Goal: Task Accomplishment & Management: Use online tool/utility

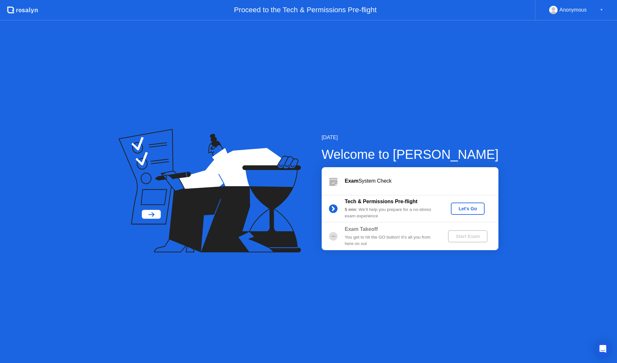
click at [466, 207] on div "Let's Go" at bounding box center [467, 208] width 29 height 5
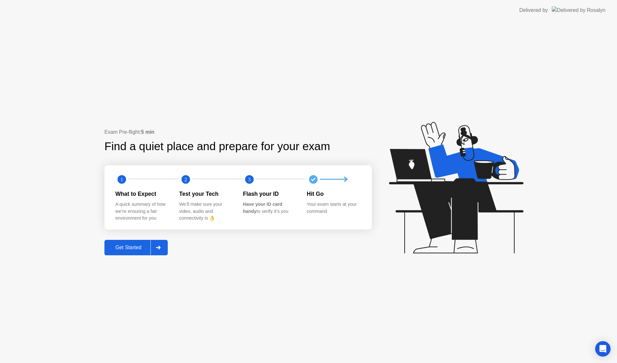
click at [145, 250] on div "Get Started" at bounding box center [128, 247] width 44 height 6
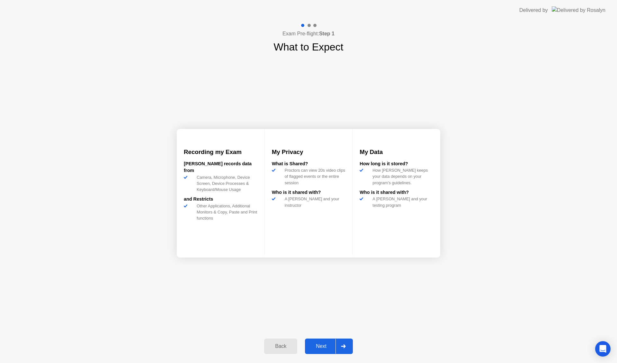
click at [337, 344] on div at bounding box center [342, 346] width 15 height 15
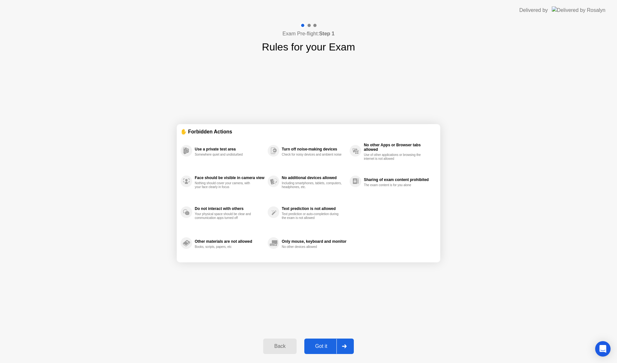
click at [344, 344] on icon at bounding box center [344, 346] width 5 height 4
select select "**********"
select select "*******"
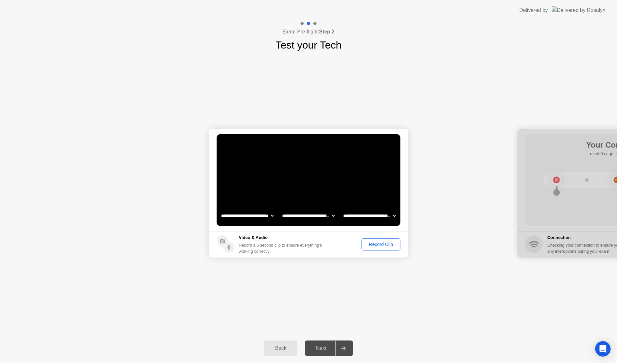
click at [375, 248] on button "Record Clip" at bounding box center [380, 244] width 39 height 12
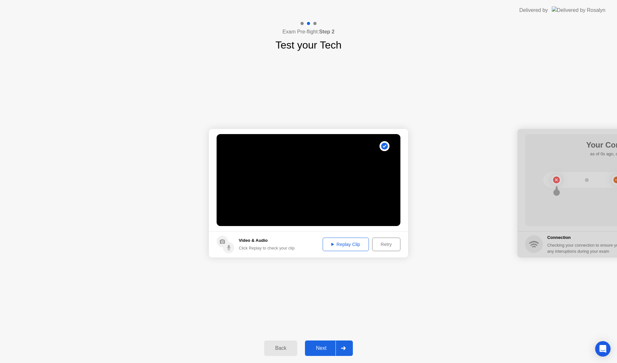
click at [324, 348] on div "Next" at bounding box center [321, 348] width 29 height 6
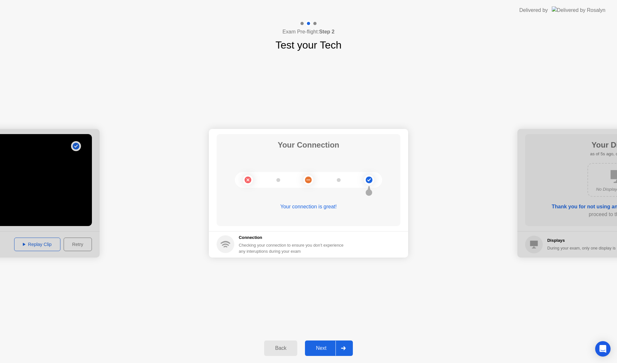
click at [330, 345] on div "Next" at bounding box center [321, 348] width 29 height 6
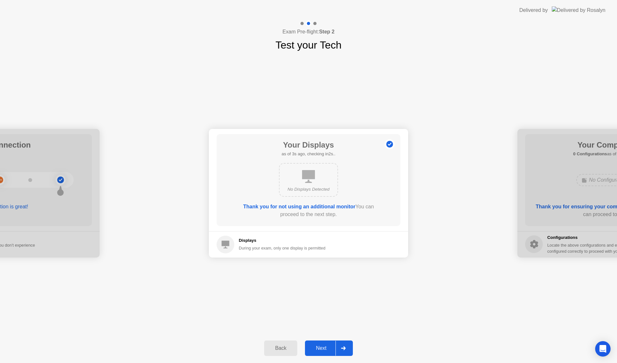
click at [325, 346] on div "Next" at bounding box center [321, 348] width 29 height 6
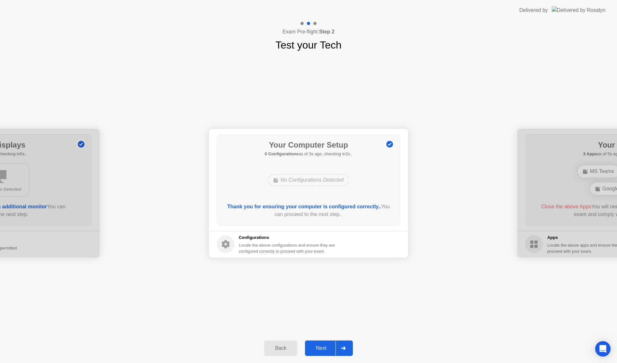
click at [321, 345] on div "Next" at bounding box center [321, 348] width 29 height 6
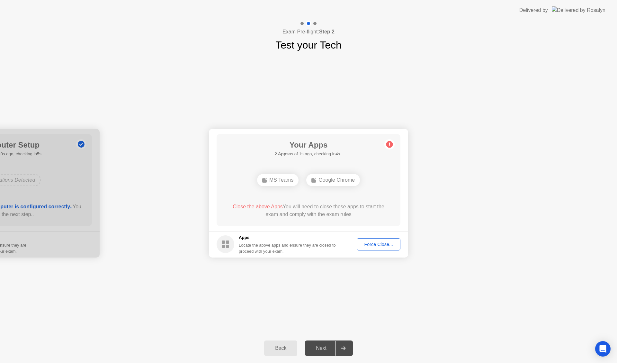
click at [369, 243] on div "Force Close..." at bounding box center [378, 244] width 39 height 5
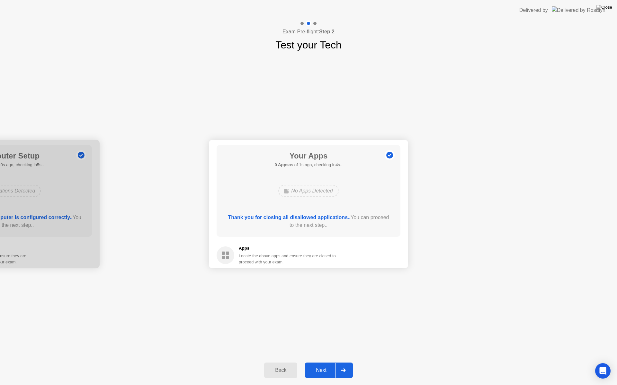
click at [327, 362] on div "Next" at bounding box center [321, 371] width 29 height 6
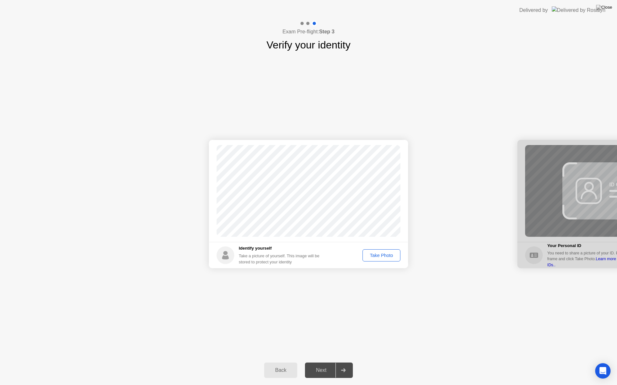
click at [377, 258] on div "Take Photo" at bounding box center [381, 255] width 33 height 5
click at [321, 362] on div "Next" at bounding box center [321, 371] width 29 height 6
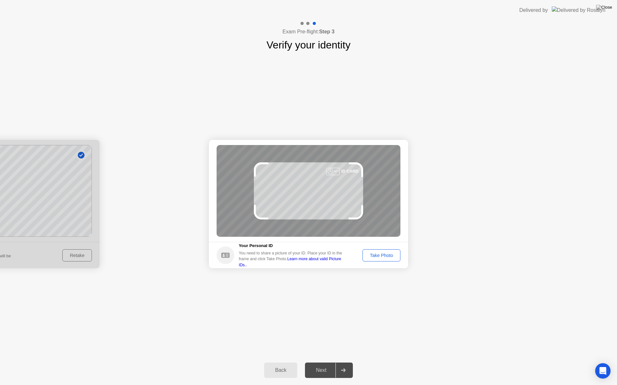
click at [368, 258] on div "Take Photo" at bounding box center [381, 255] width 33 height 5
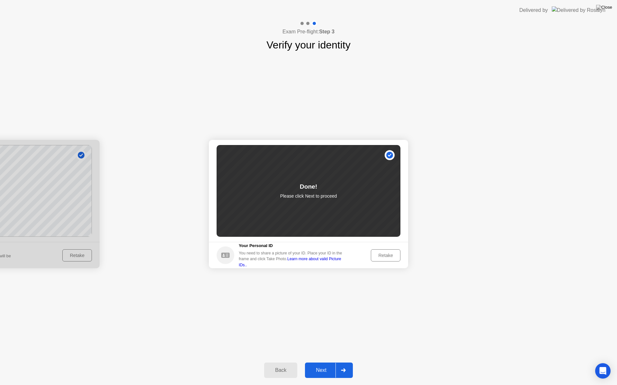
click at [322, 362] on div "Next" at bounding box center [321, 371] width 29 height 6
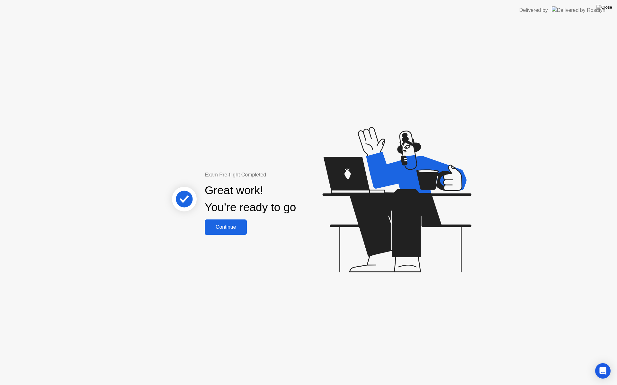
click at [248, 229] on div "Exam Pre-flight Completed Great work! You’re ready to go Continue" at bounding box center [250, 203] width 173 height 64
click at [242, 230] on div "Continue" at bounding box center [226, 228] width 38 height 6
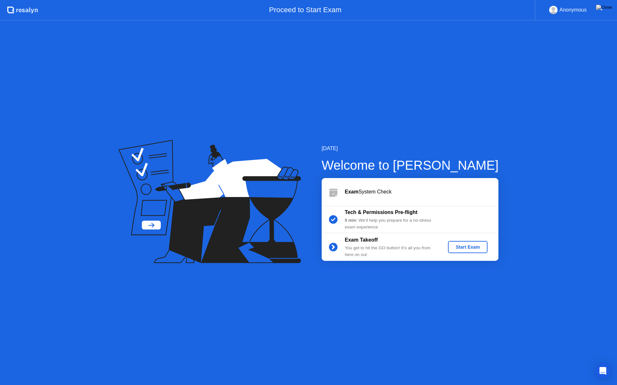
click at [417, 232] on div "Tech & Permissions Pre-flight 5 min : We’ll help you prepare for a no-stress ex…" at bounding box center [410, 220] width 177 height 28
click at [468, 253] on button "Start Exam" at bounding box center [468, 247] width 40 height 12
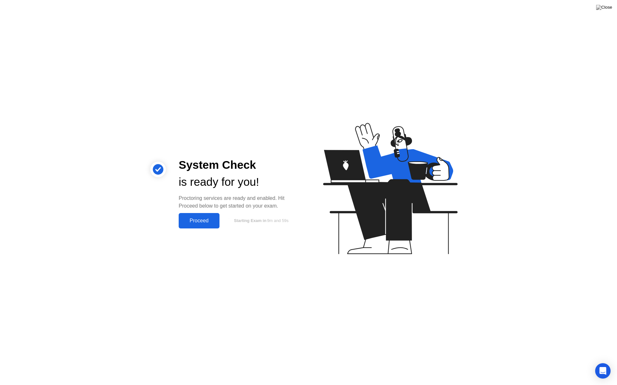
click at [204, 225] on button "Proceed" at bounding box center [199, 220] width 41 height 15
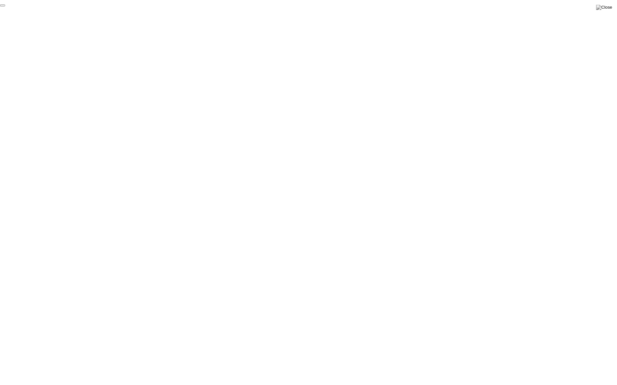
click div "End Proctoring Session"
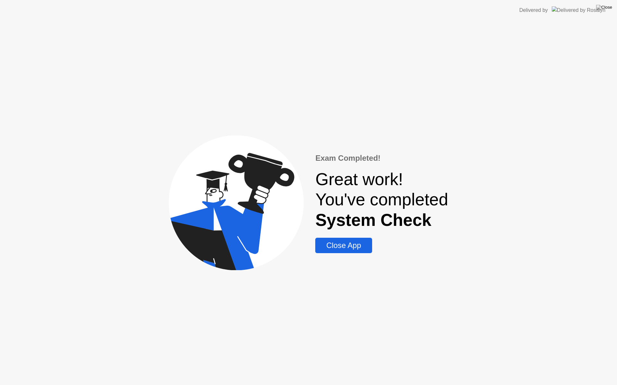
click at [356, 247] on div "Close App" at bounding box center [343, 245] width 53 height 9
